Goal: Task Accomplishment & Management: Manage account settings

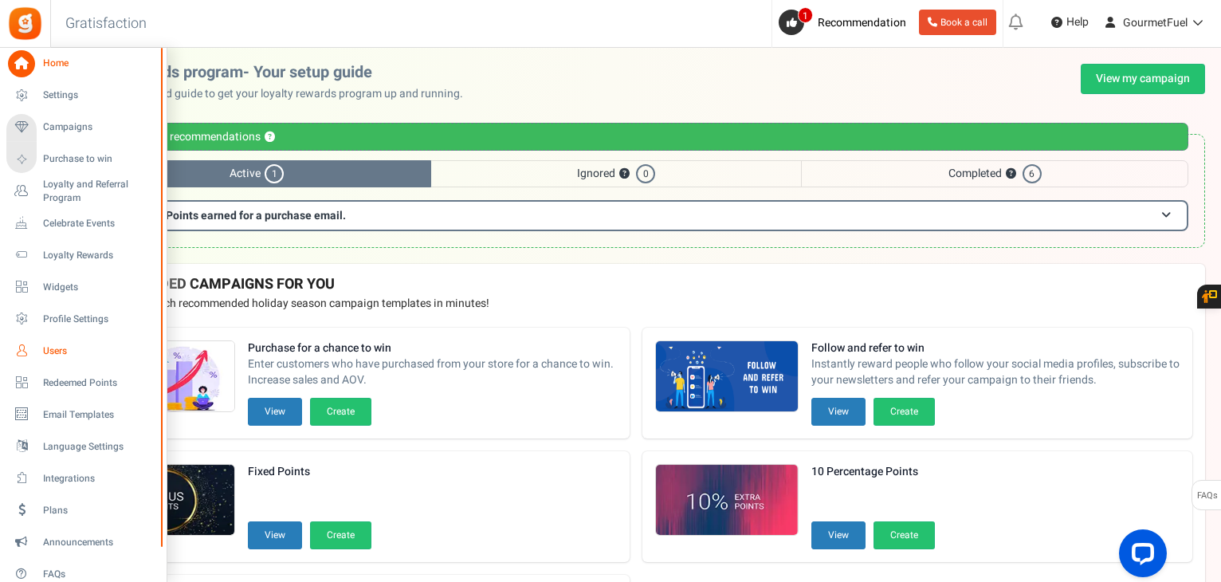
click at [57, 348] on span "Users" at bounding box center [99, 351] width 112 height 14
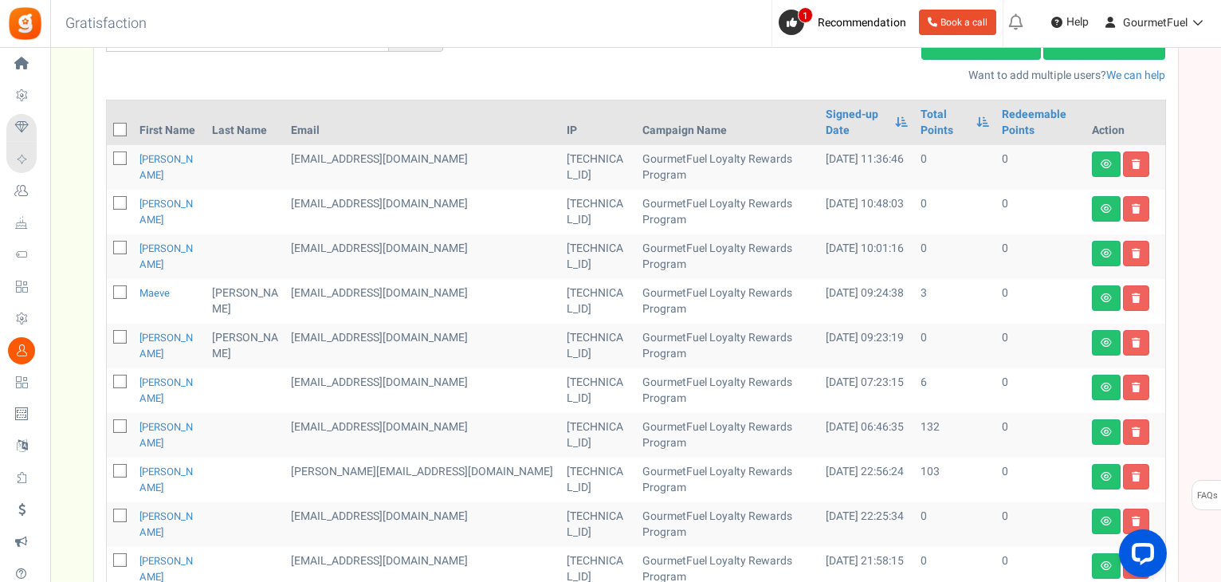
scroll to position [239, 0]
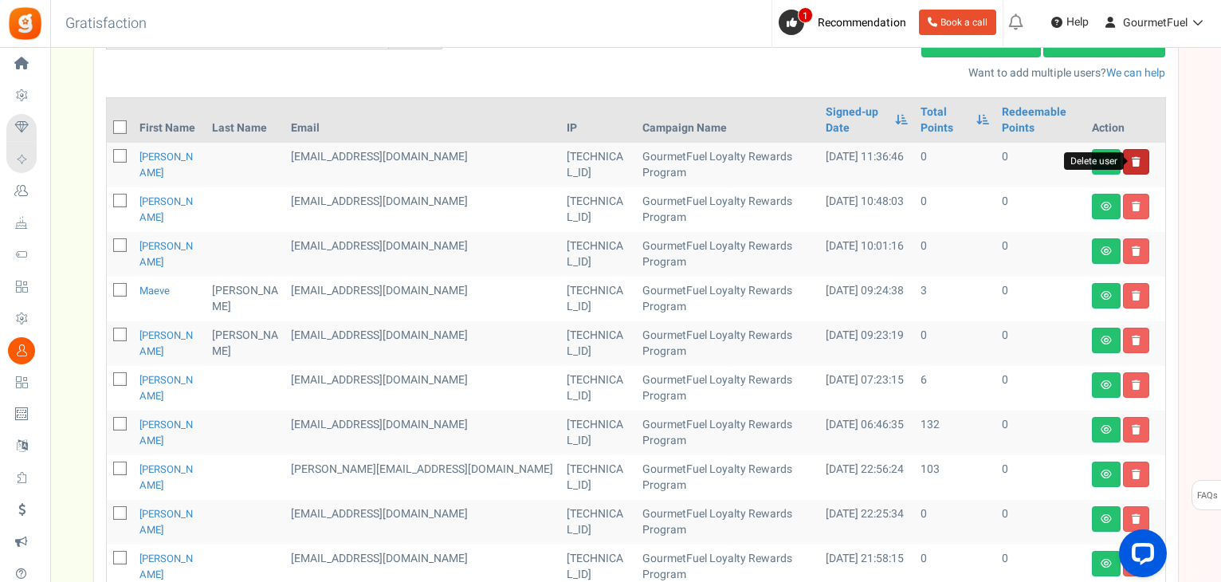
click at [1134, 164] on icon at bounding box center [1135, 162] width 9 height 10
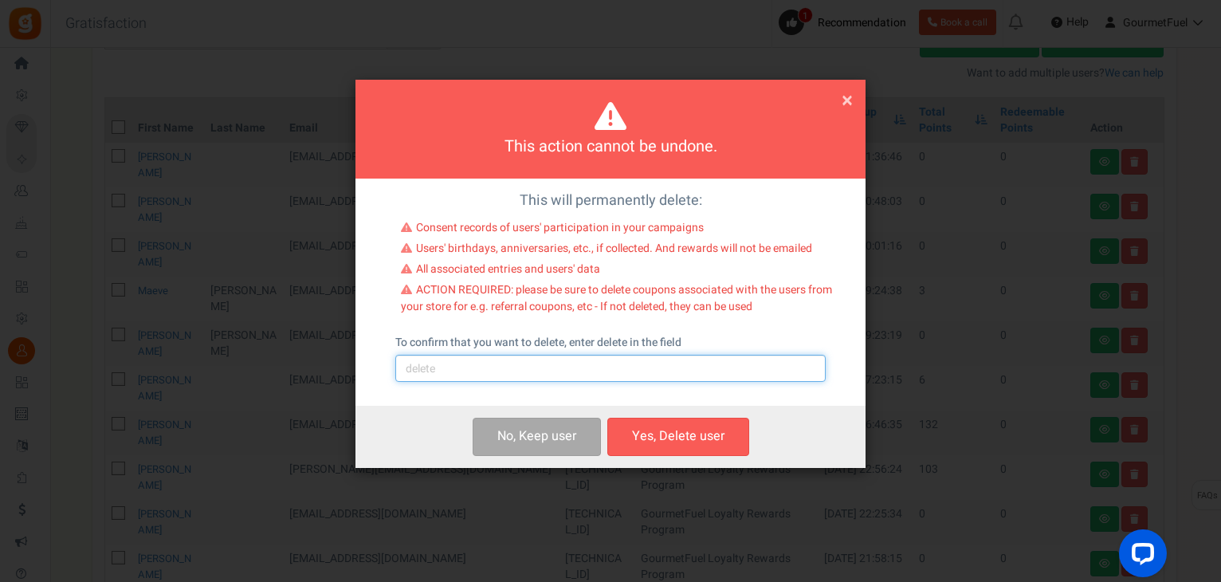
click at [511, 378] on input "text" at bounding box center [610, 368] width 430 height 27
type input "delete"
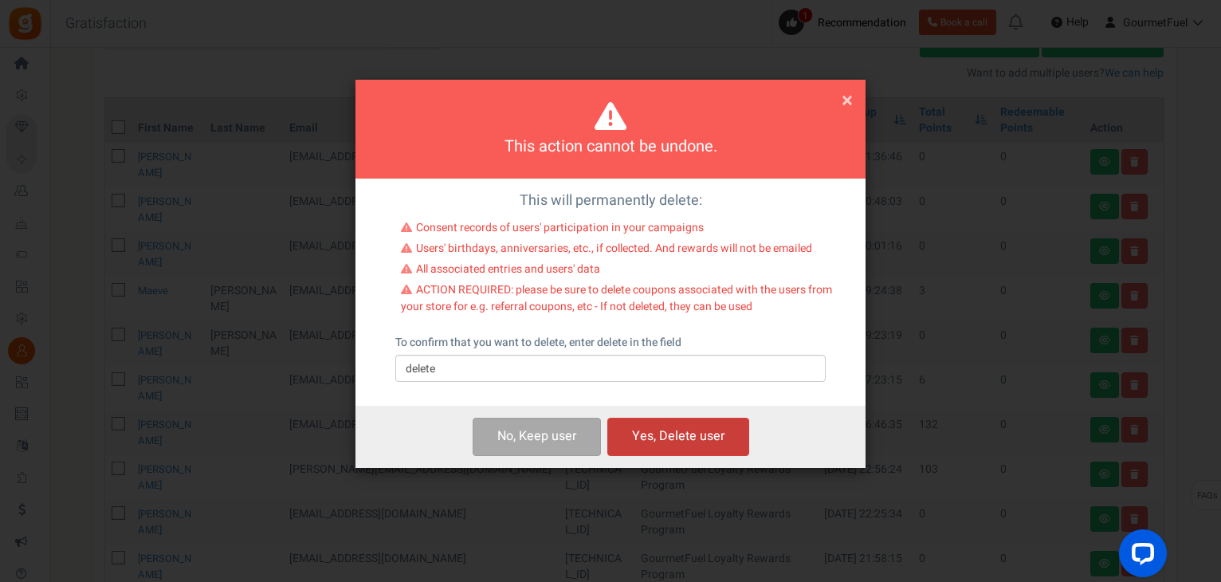
click at [652, 436] on button "Yes, Delete user" at bounding box center [678, 435] width 142 height 37
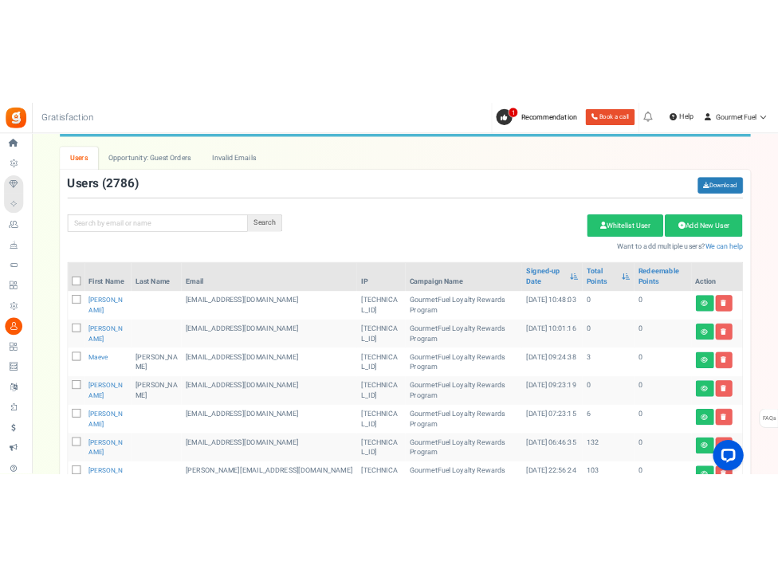
scroll to position [0, 0]
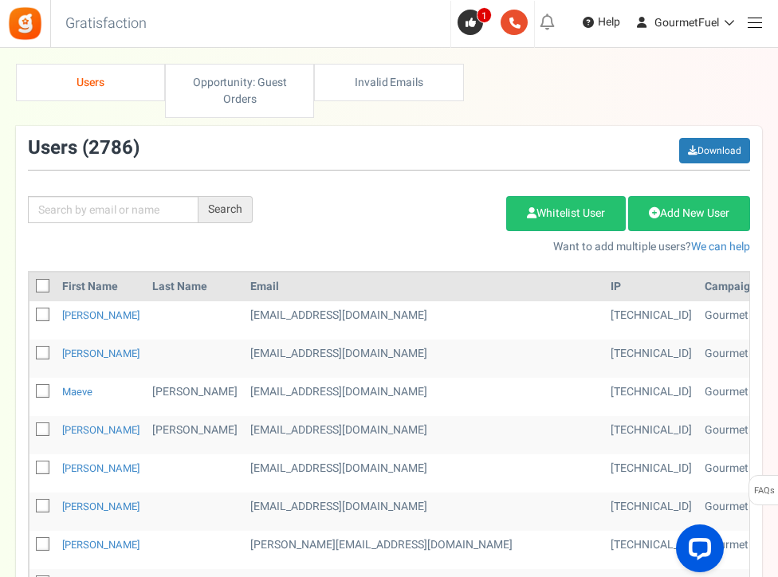
click at [19, 20] on img at bounding box center [25, 24] width 36 height 36
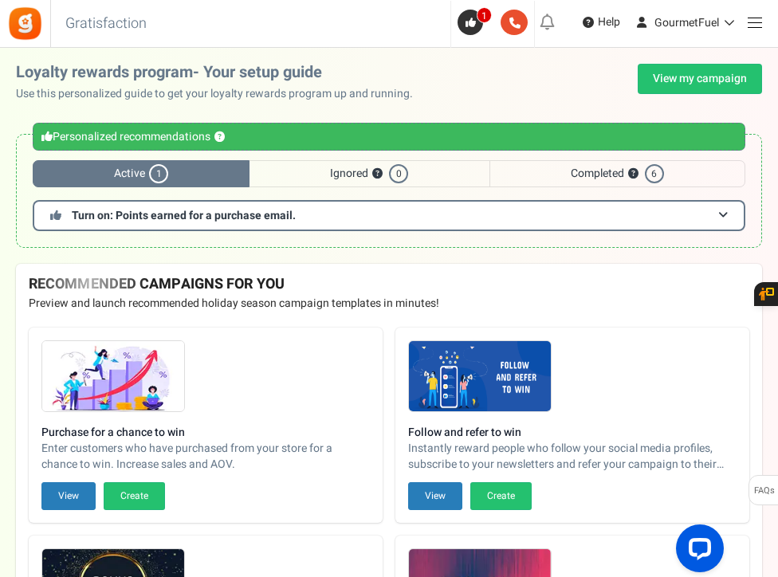
click at [754, 22] on span at bounding box center [754, 22] width 14 height 1
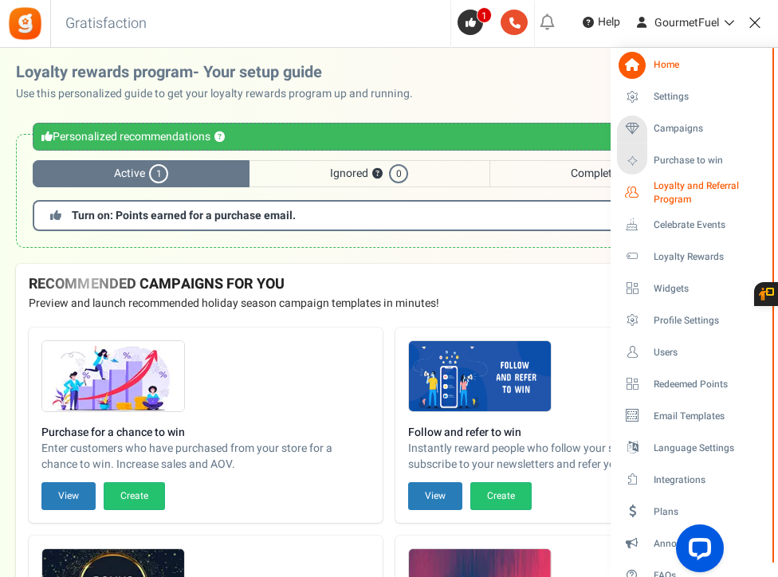
click at [693, 192] on span "Loyalty and Referral Program" at bounding box center [711, 192] width 117 height 27
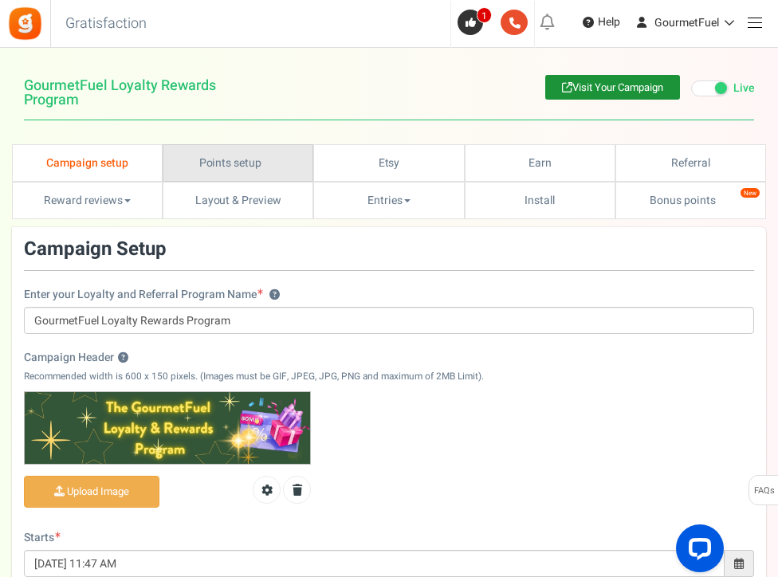
click at [252, 170] on link "Points setup New" at bounding box center [238, 162] width 151 height 37
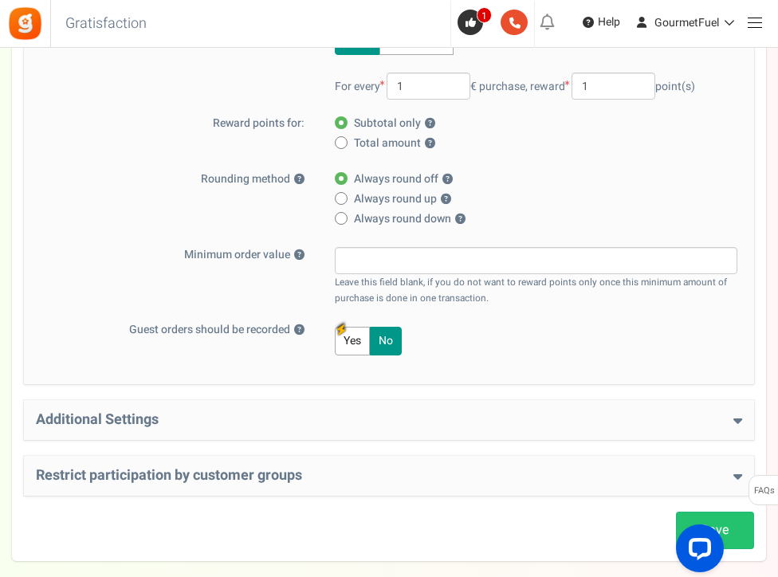
scroll to position [453, 0]
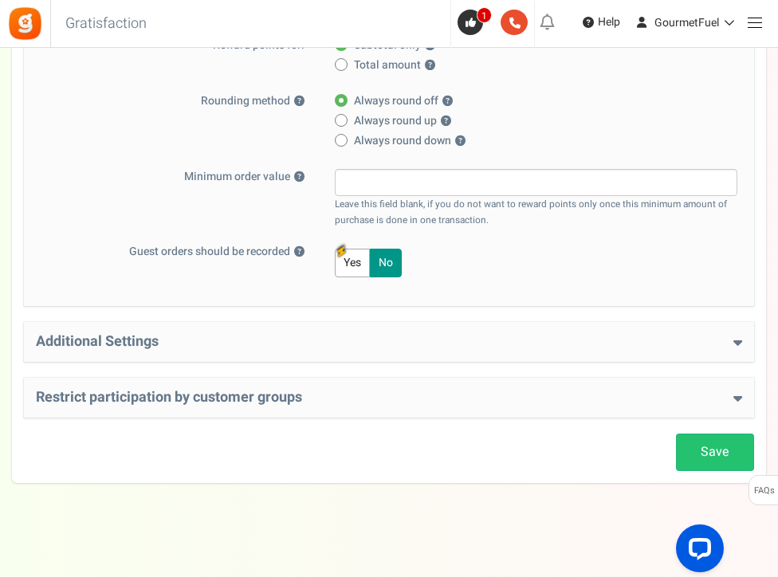
click at [726, 394] on h4 "Restrict participation by customer groups" at bounding box center [389, 398] width 706 height 16
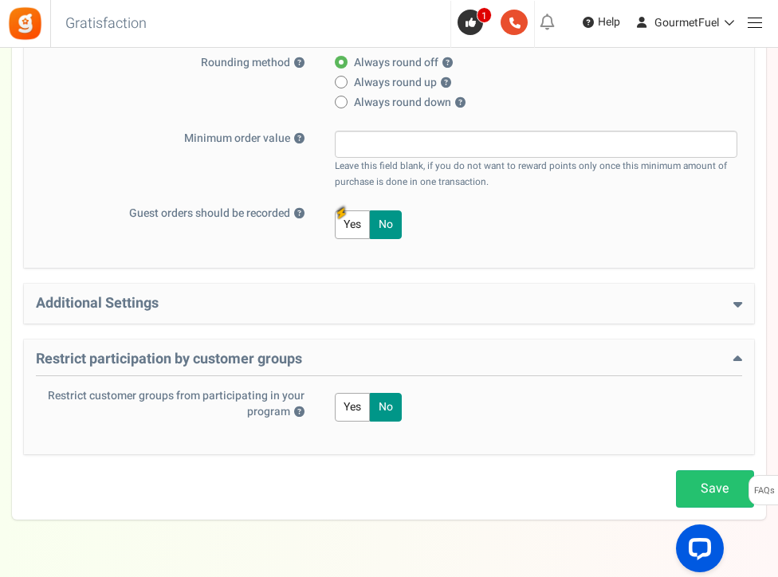
scroll to position [528, 0]
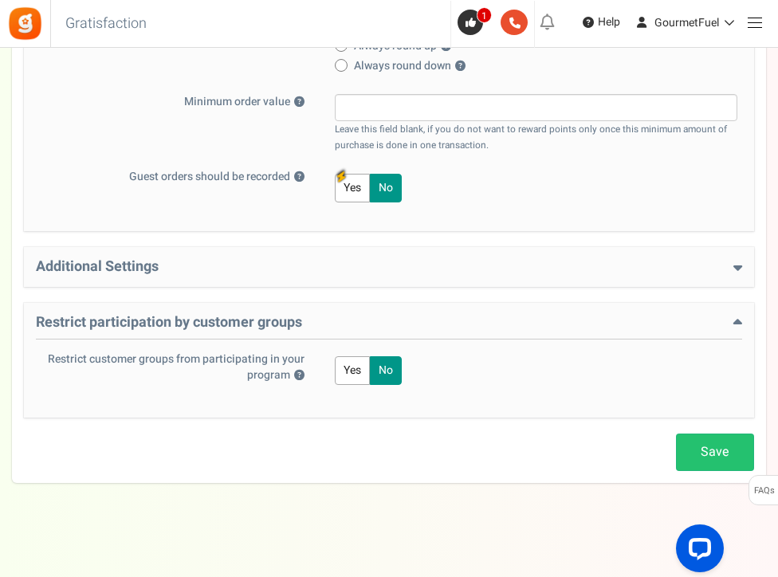
click at [348, 375] on button "Yes" at bounding box center [352, 370] width 35 height 29
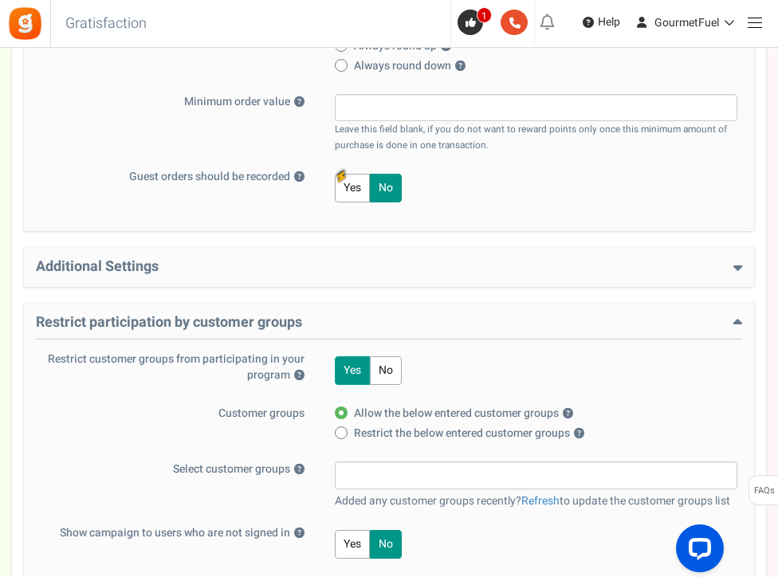
scroll to position [701, 0]
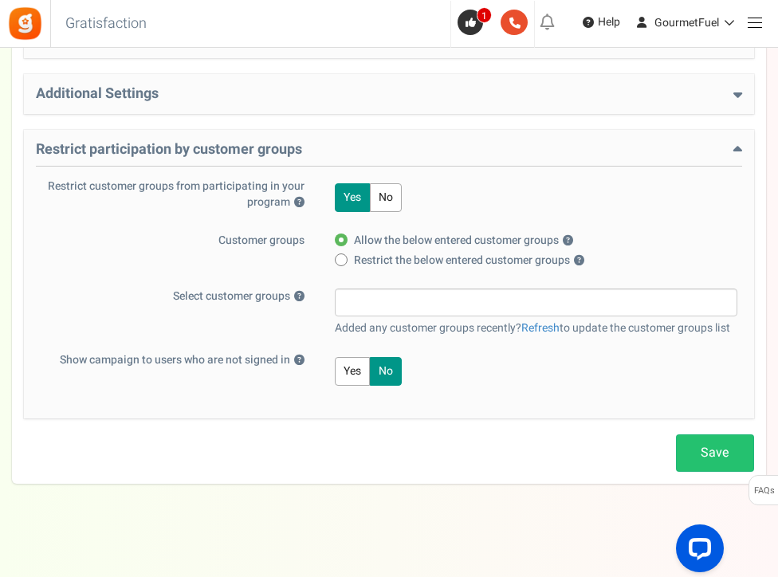
click at [395, 296] on input "search" at bounding box center [535, 302] width 393 height 18
click at [309, 256] on div "Customer groups Allow the below entered customer groups ? Restrict the below en…" at bounding box center [389, 253] width 706 height 40
click at [551, 322] on link "Refresh" at bounding box center [540, 327] width 38 height 17
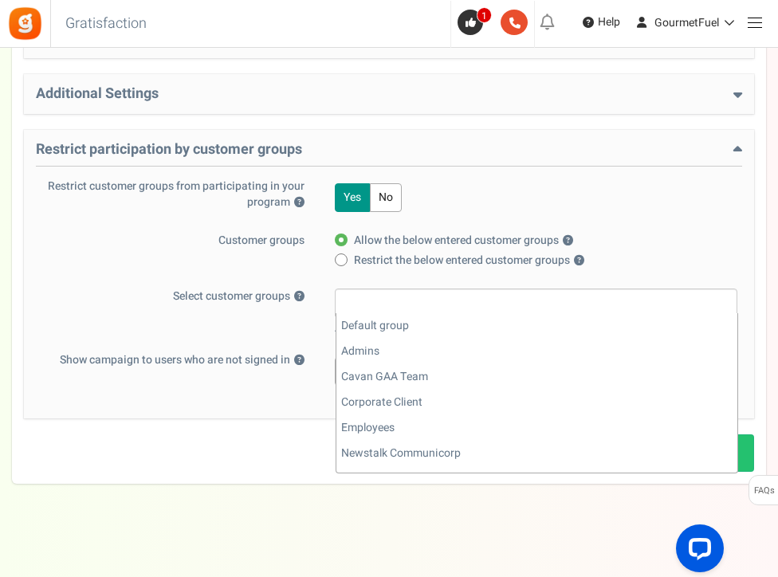
scroll to position [0, 0]
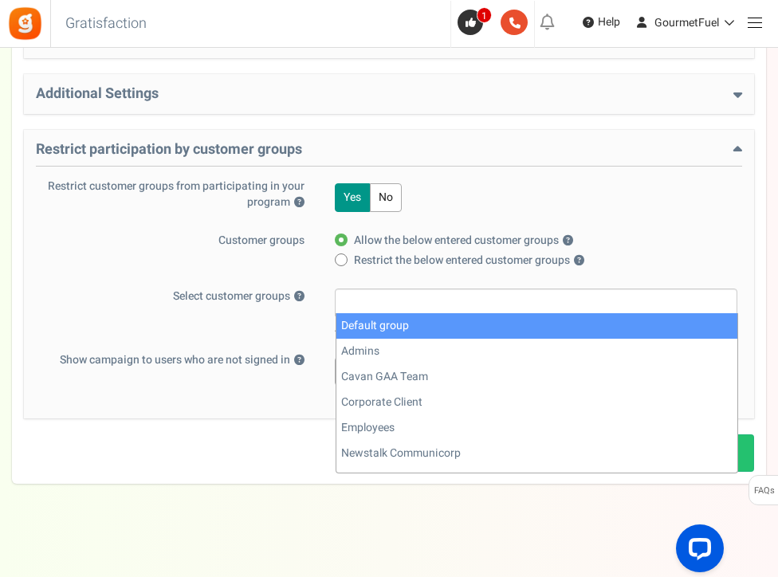
click at [275, 395] on div "Restrict participation by customer groups Restrict customer groups from partici…" at bounding box center [389, 274] width 730 height 288
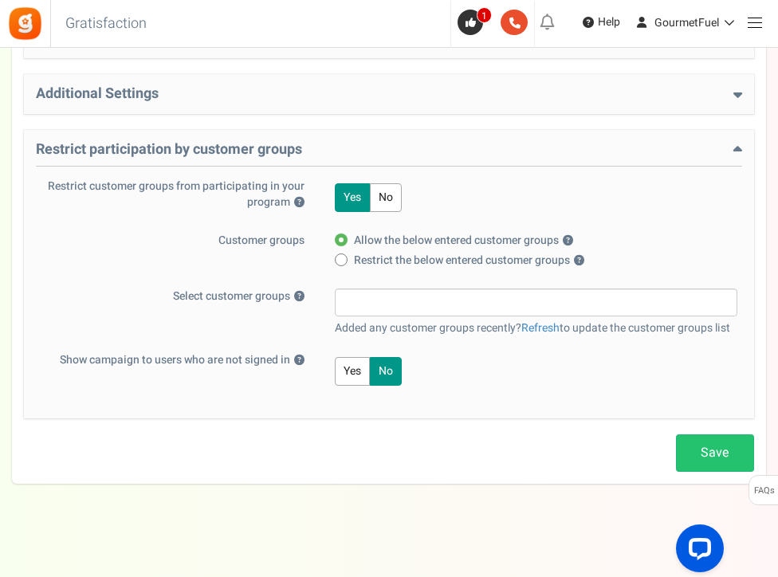
click at [394, 300] on input "search" at bounding box center [535, 302] width 393 height 18
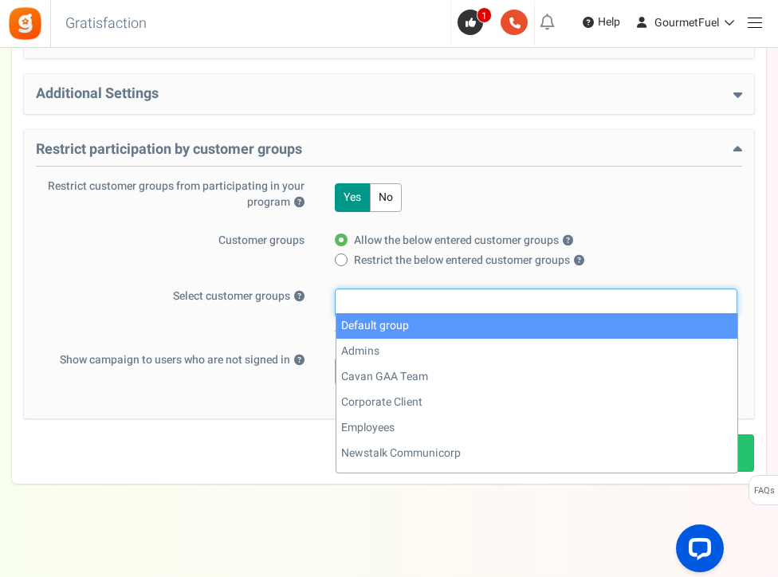
click at [341, 260] on span at bounding box center [341, 259] width 13 height 13
click at [341, 260] on input "Restrict the below entered customer groups ?" at bounding box center [340, 261] width 10 height 10
radio input "true"
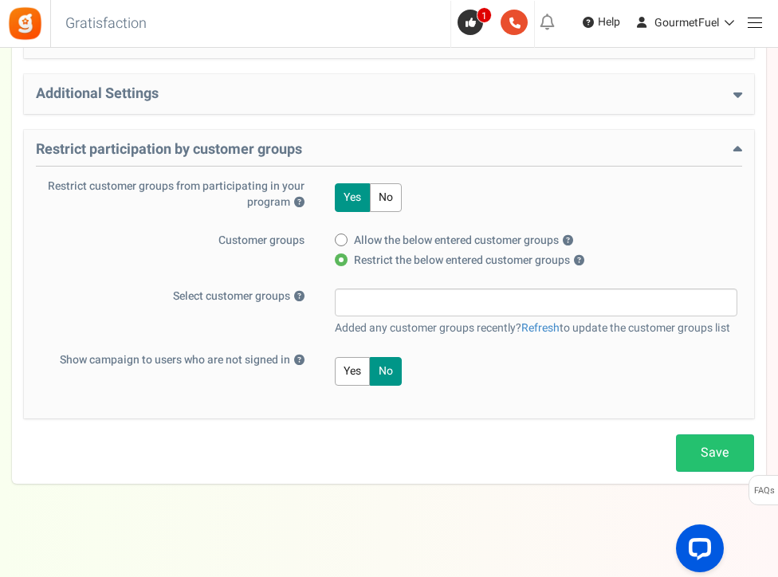
click at [382, 300] on input "search" at bounding box center [535, 302] width 393 height 18
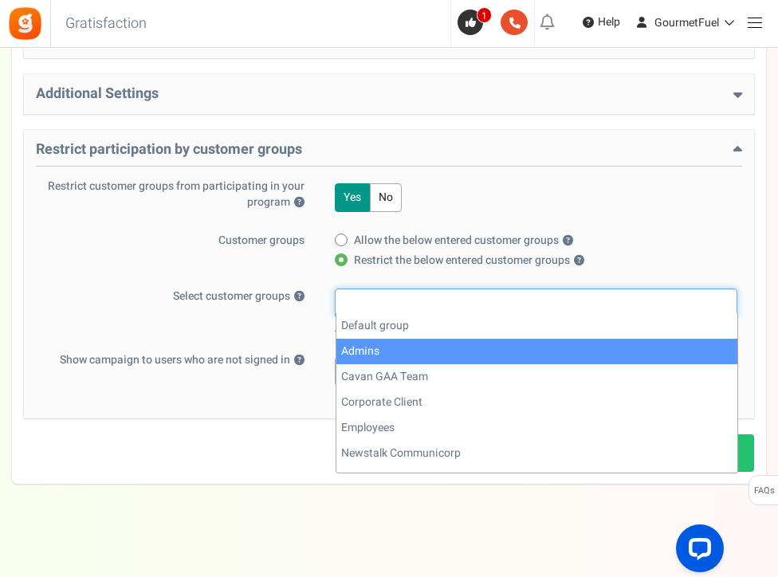
select select "3"
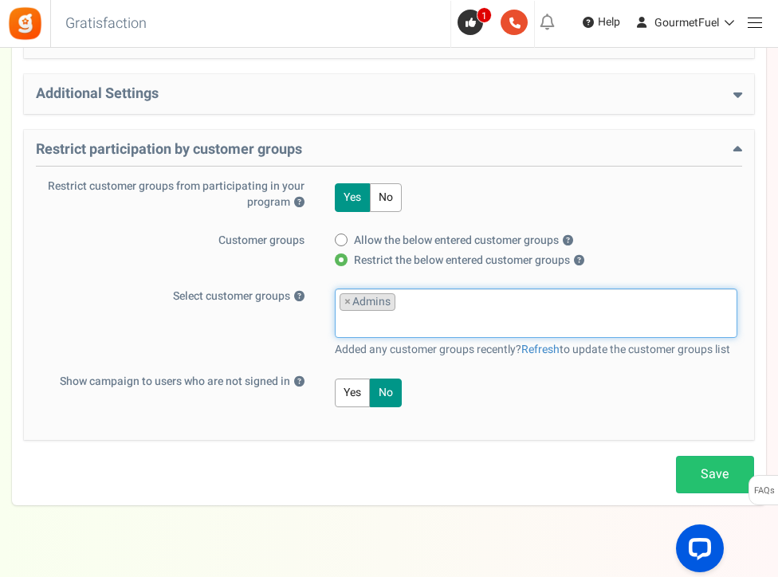
click at [437, 330] on span "× Admins" at bounding box center [536, 312] width 402 height 49
click at [397, 325] on input "search" at bounding box center [535, 324] width 393 height 18
click at [408, 332] on span "× Admins × Corporate Client × Employees" at bounding box center [536, 312] width 402 height 49
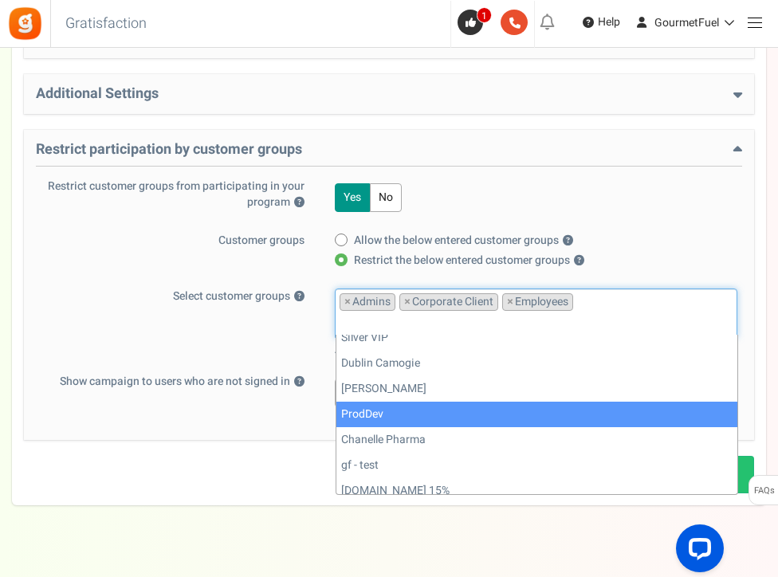
scroll to position [319, 0]
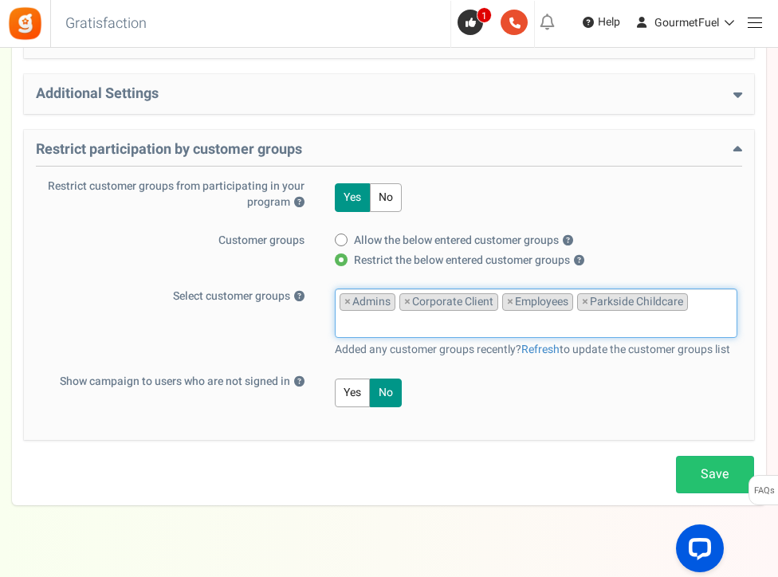
click at [418, 322] on input "search" at bounding box center [535, 324] width 393 height 18
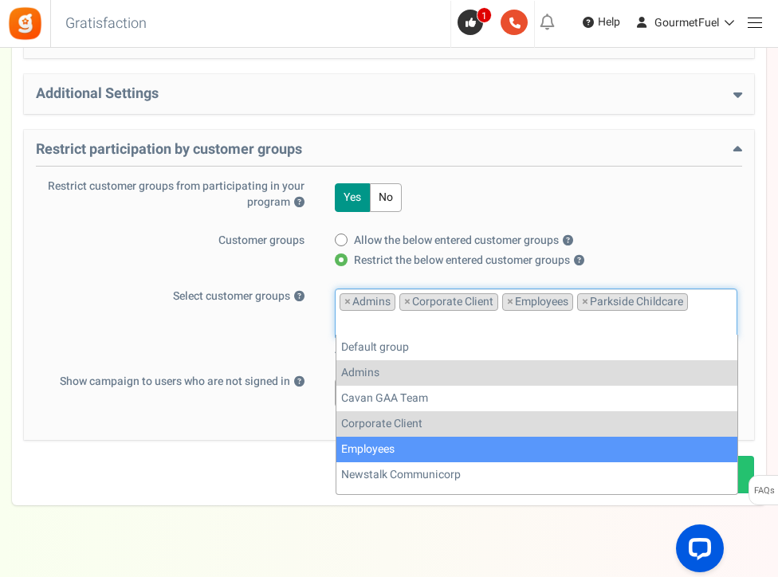
scroll to position [80, 0]
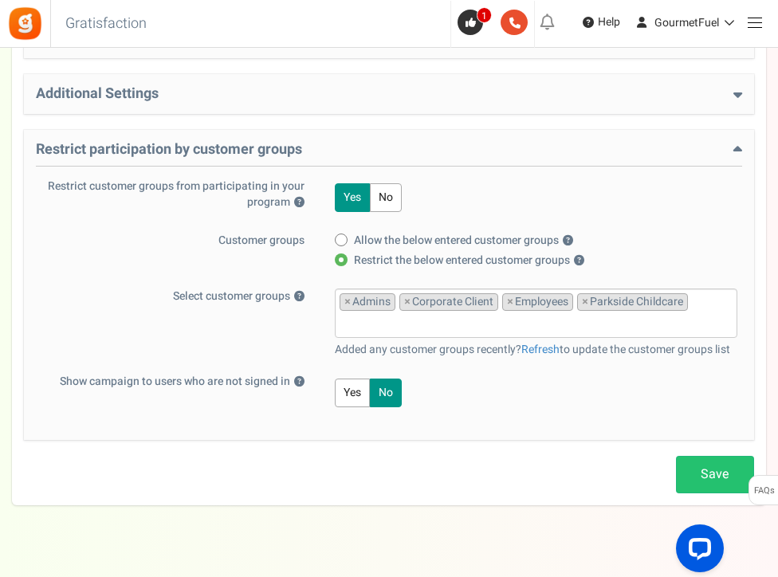
click at [720, 469] on link "Save" at bounding box center [715, 474] width 78 height 37
click at [562, 328] on input "search" at bounding box center [535, 324] width 393 height 18
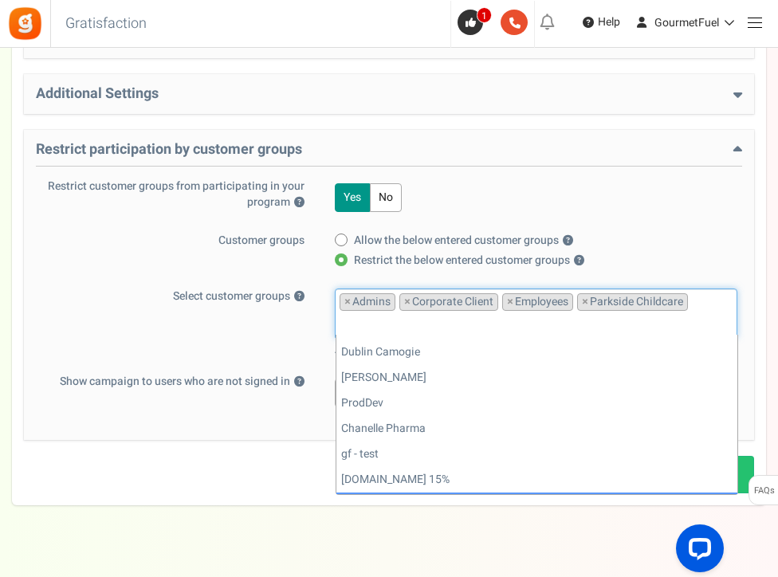
scroll to position [319, 0]
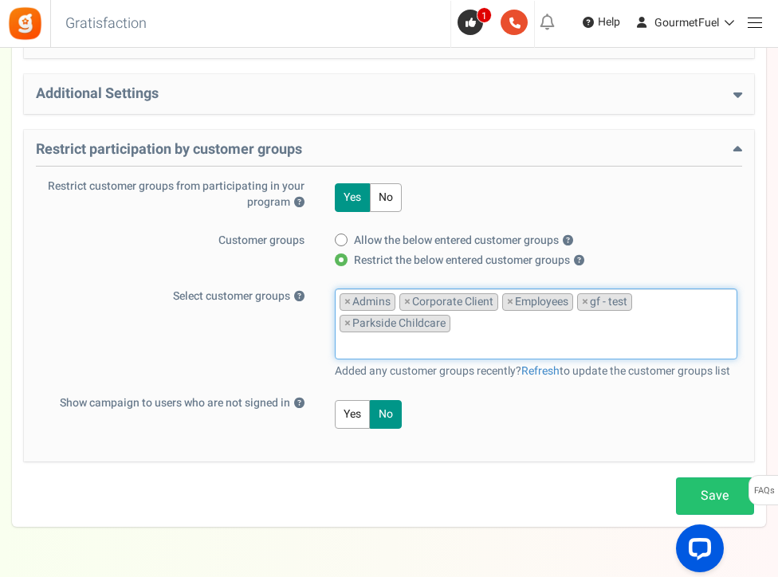
click at [454, 341] on input "search" at bounding box center [535, 345] width 393 height 18
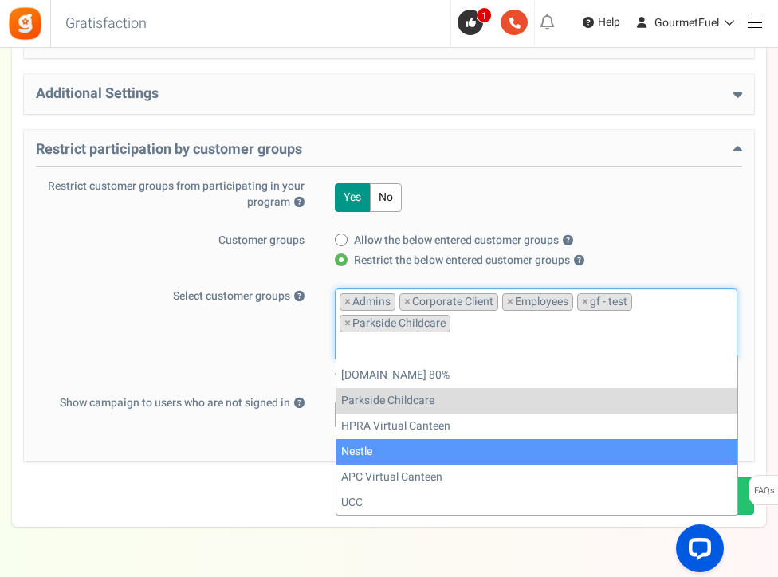
scroll to position [402, 0]
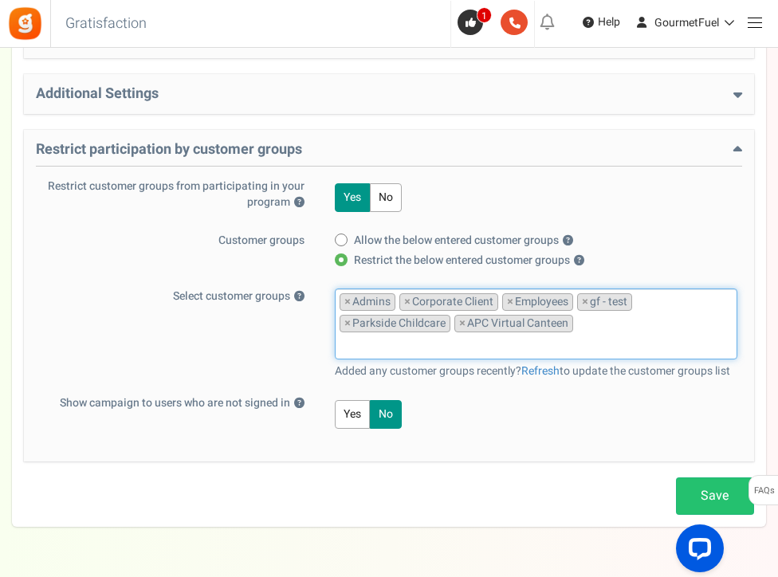
click at [486, 342] on input "search" at bounding box center [535, 345] width 393 height 18
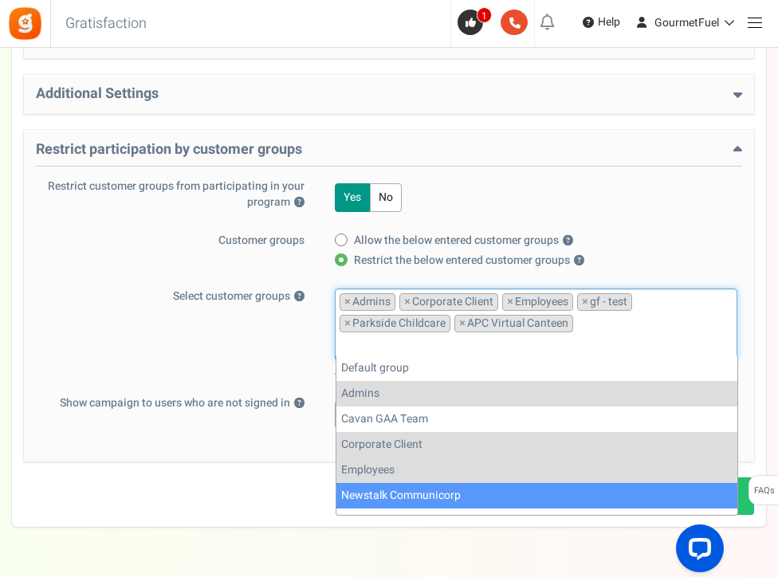
click at [210, 512] on div "Save Loyalty Points Setup Basic Settings Give points on purchases ? Yes No Poin…" at bounding box center [389, 26] width 754 height 1001
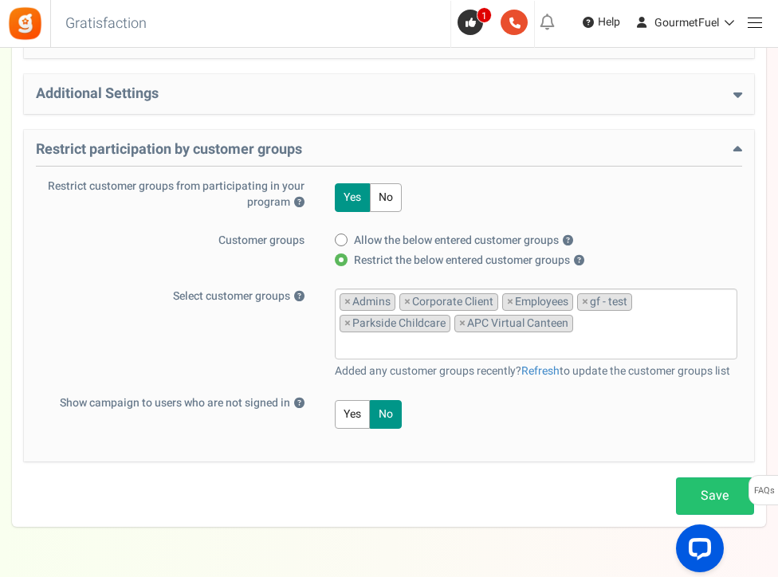
click at [401, 345] on input "search" at bounding box center [535, 345] width 393 height 18
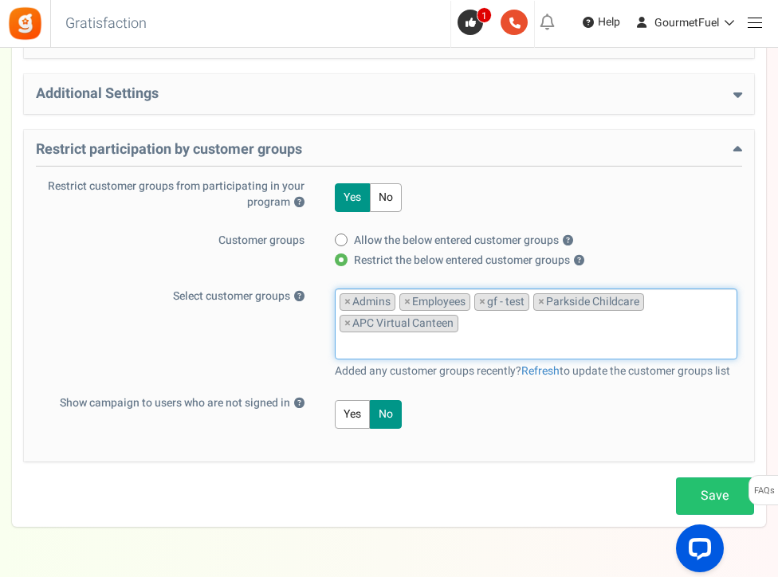
click at [414, 345] on input "search" at bounding box center [535, 345] width 393 height 18
click at [405, 342] on input "search" at bounding box center [535, 345] width 393 height 18
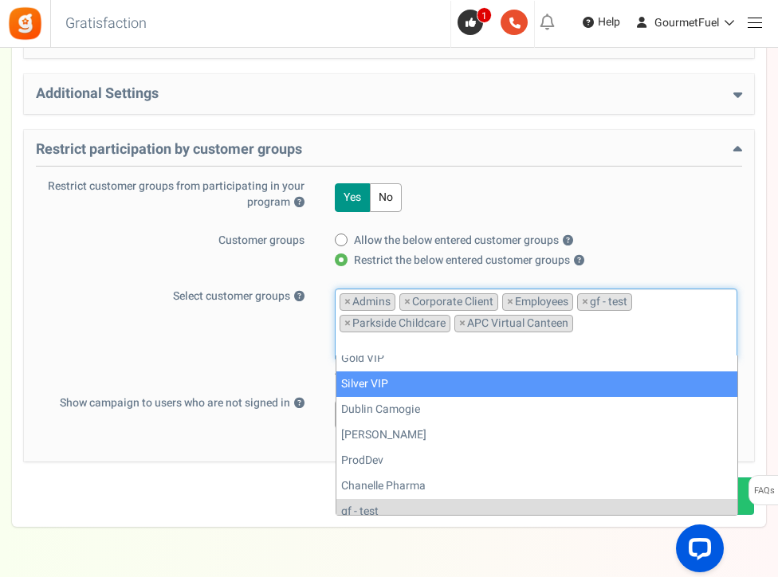
scroll to position [239, 0]
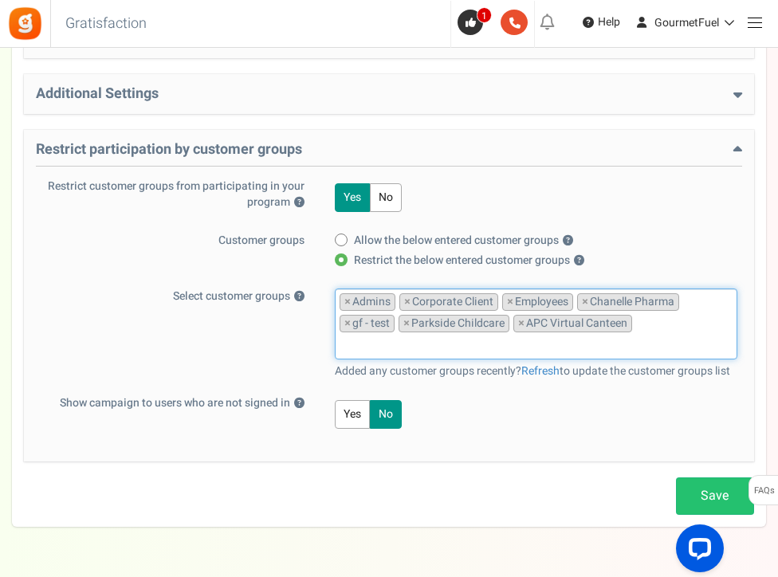
click at [399, 343] on input "search" at bounding box center [535, 345] width 393 height 18
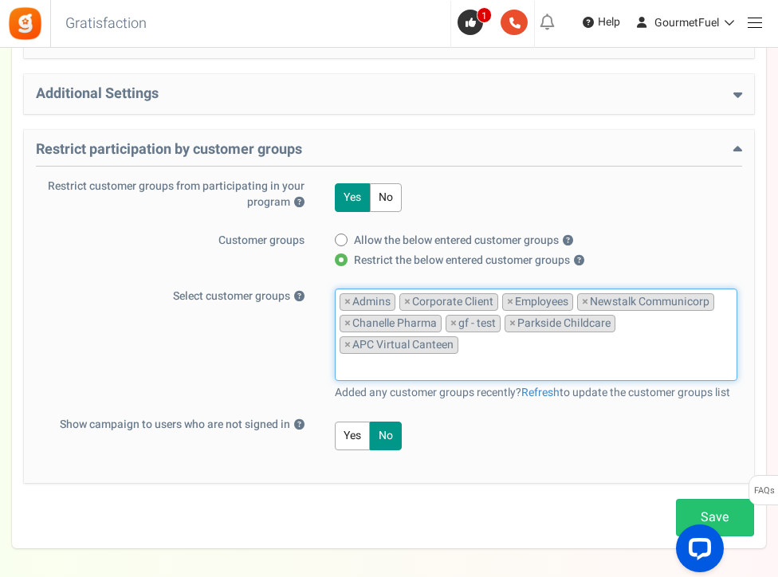
click at [440, 364] on input "search" at bounding box center [535, 367] width 393 height 18
click at [431, 365] on input "search" at bounding box center [535, 367] width 393 height 18
click at [443, 366] on input "search" at bounding box center [535, 367] width 393 height 18
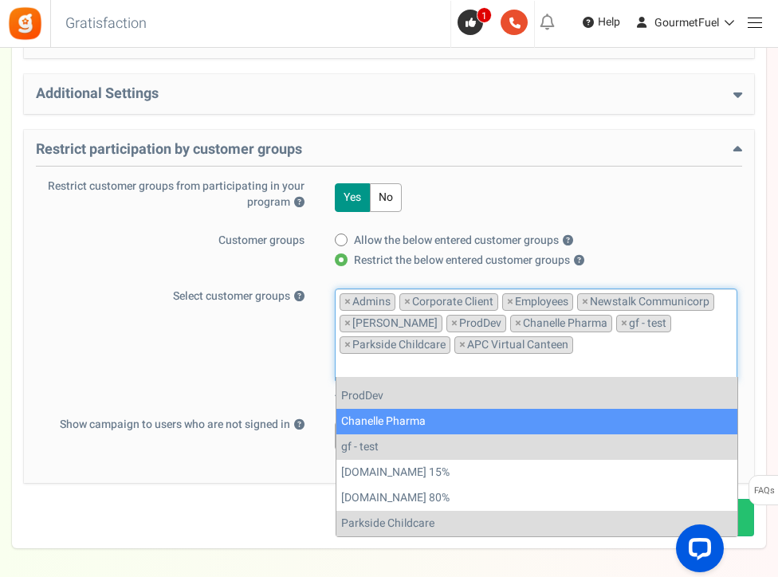
scroll to position [398, 0]
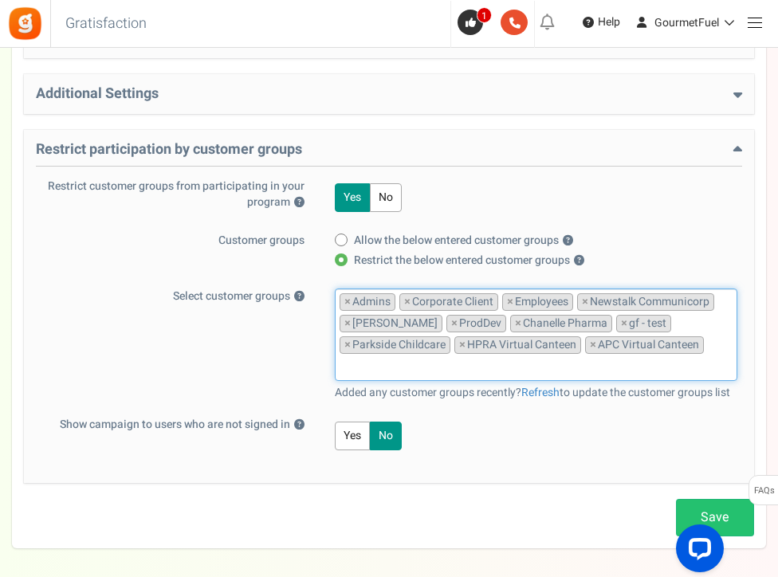
click at [481, 371] on span "× Admins × Corporate Client × Employees × Newstalk Communicorp × Davy × ProdDev…" at bounding box center [536, 334] width 402 height 92
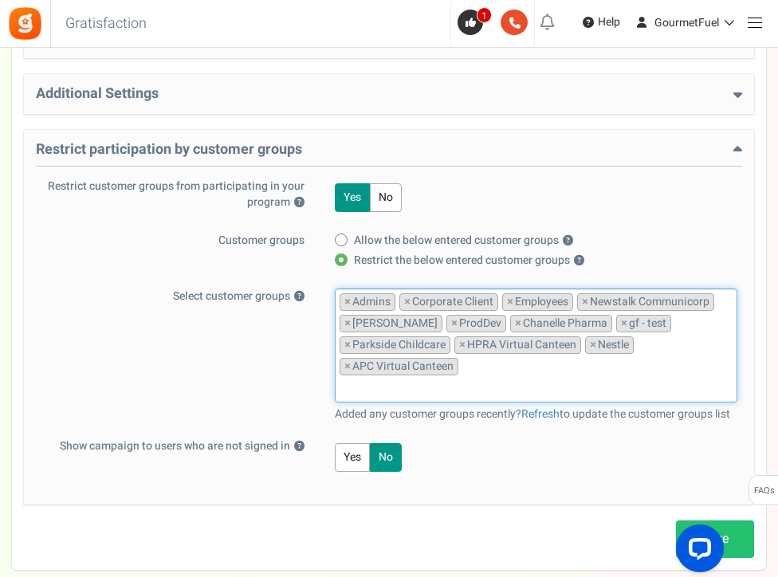
click at [445, 379] on input "search" at bounding box center [535, 388] width 393 height 18
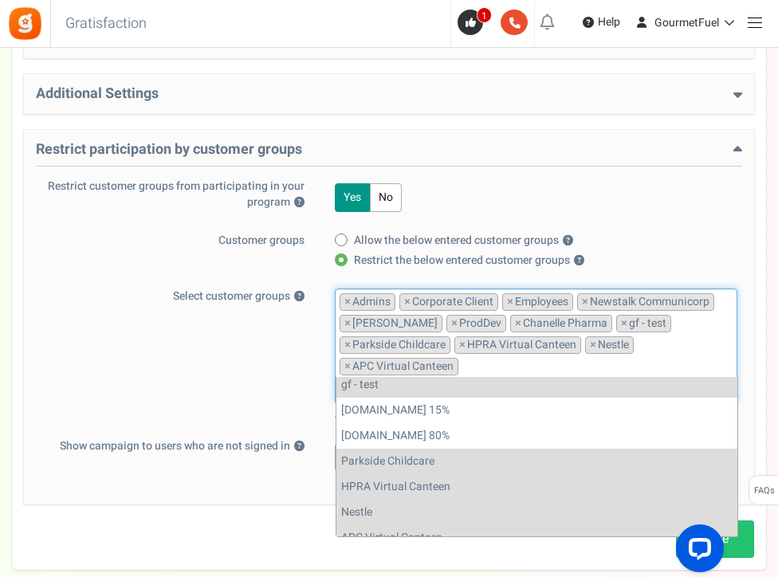
scroll to position [402, 0]
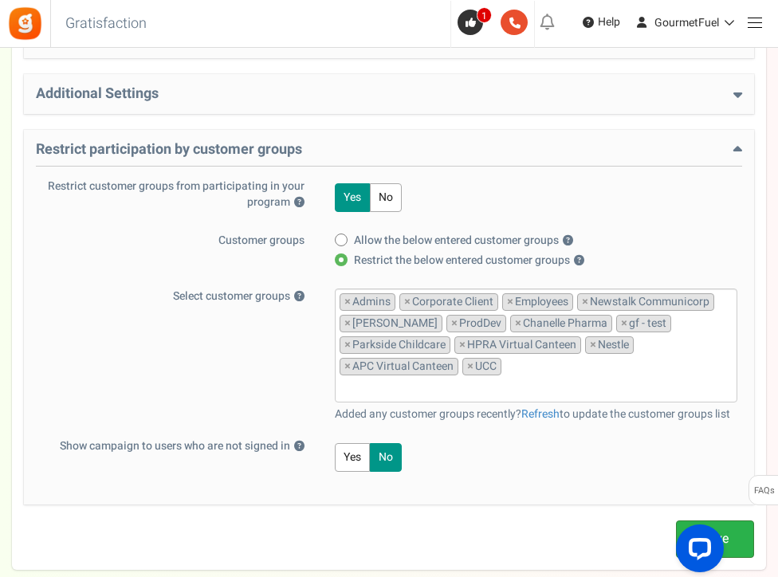
click at [721, 520] on link "Save" at bounding box center [715, 538] width 78 height 37
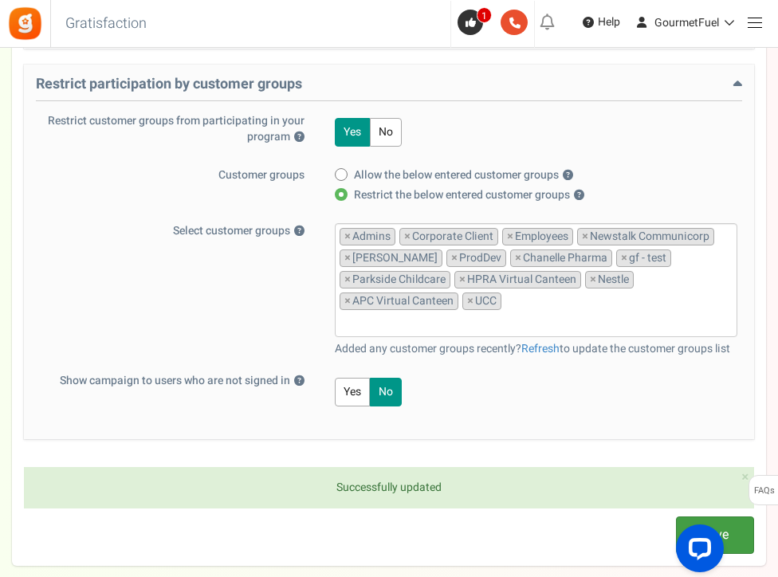
scroll to position [825, 0]
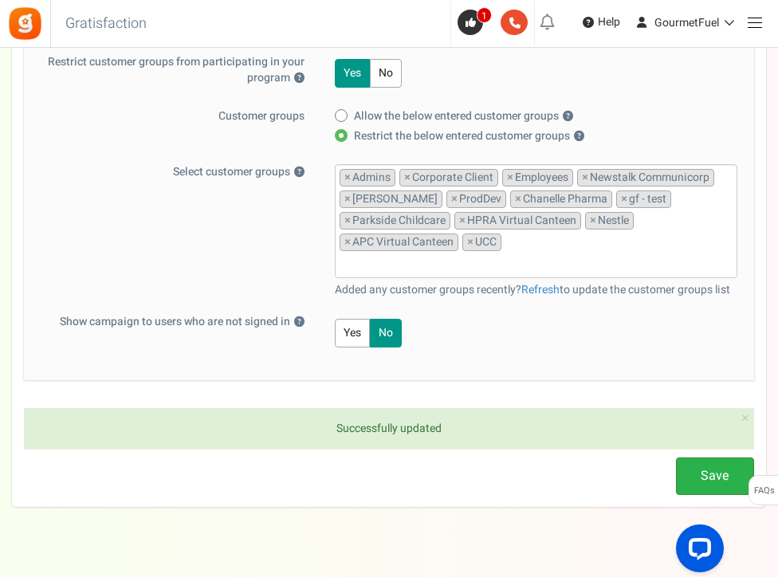
click at [709, 457] on link "Save" at bounding box center [715, 475] width 78 height 37
click at [540, 281] on link "Refresh" at bounding box center [540, 289] width 38 height 17
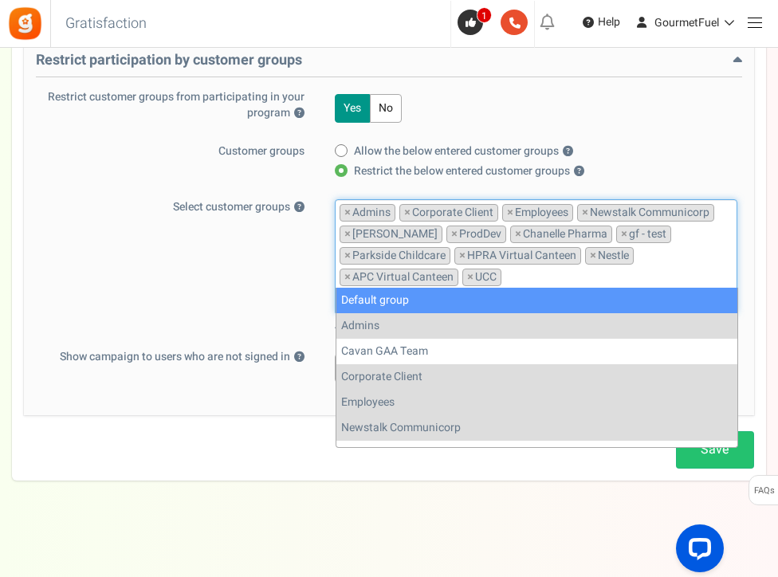
scroll to position [765, 0]
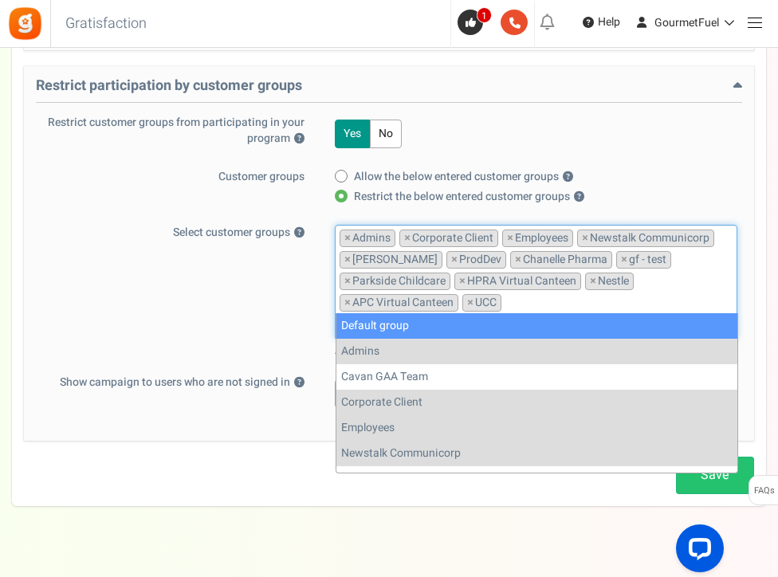
click at [266, 280] on div "Select customer groups ? Default group Admins Cavan GAA Team Corporate Client E…" at bounding box center [389, 292] width 706 height 134
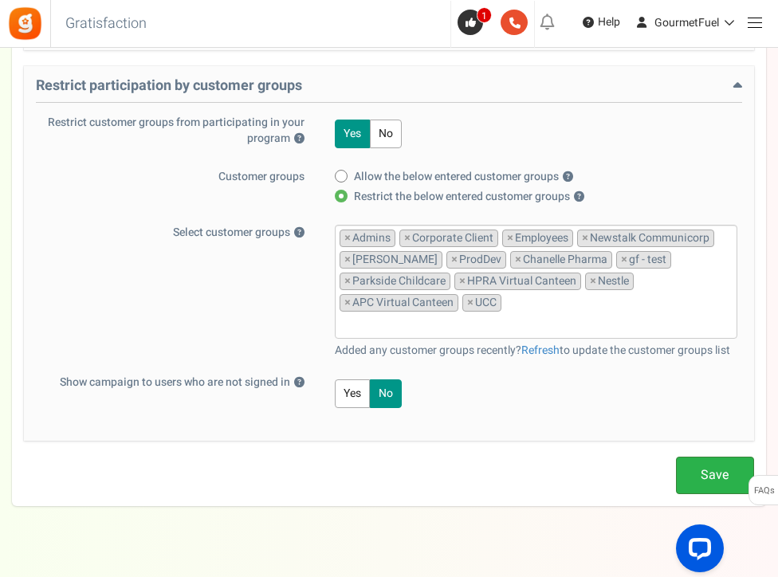
click at [731, 457] on link "Save" at bounding box center [715, 475] width 78 height 37
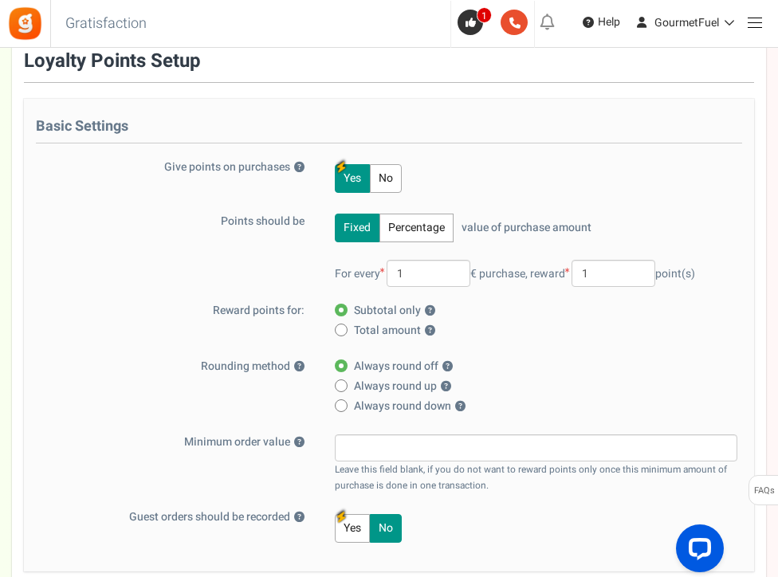
scroll to position [0, 0]
